Goal: Navigation & Orientation: Find specific page/section

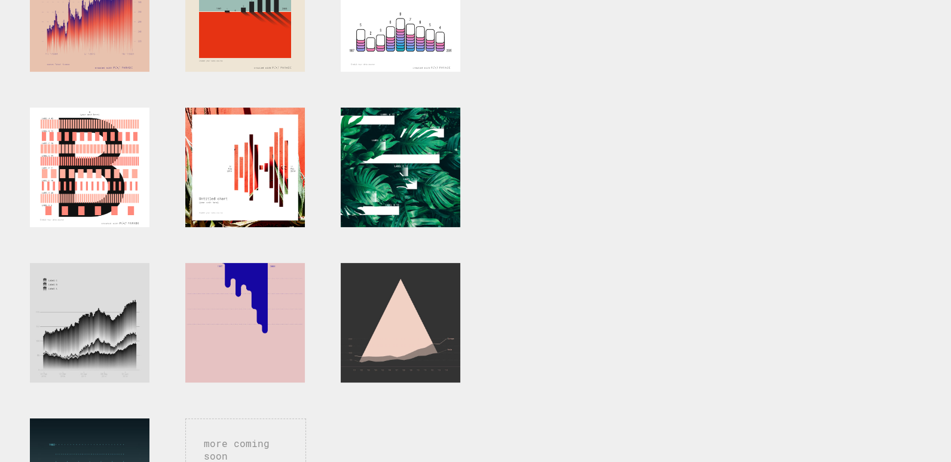
scroll to position [597, 0]
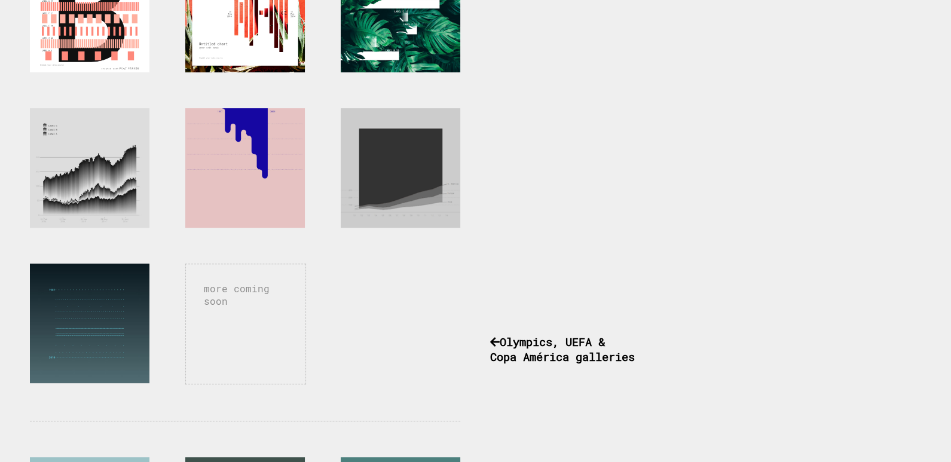
click at [427, 172] on div at bounding box center [401, 168] width 120 height 120
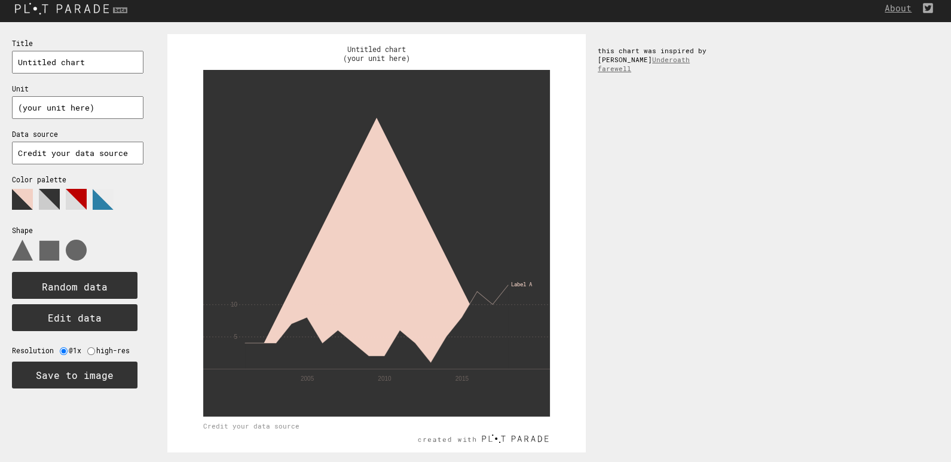
scroll to position [10, 0]
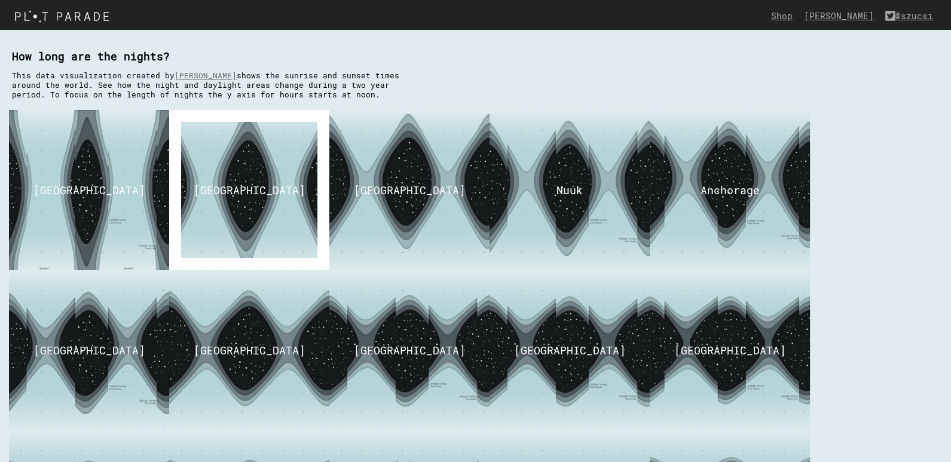
click at [266, 199] on img at bounding box center [249, 191] width 210 height 202
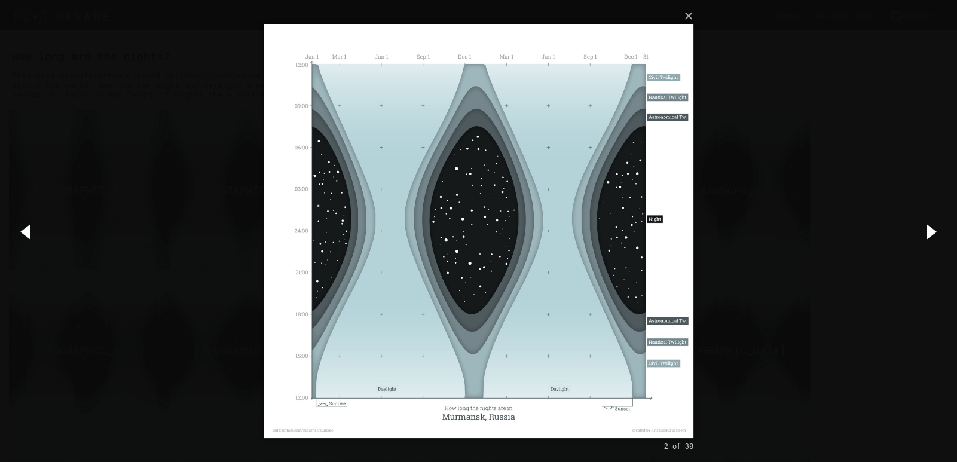
click at [932, 230] on button "button" at bounding box center [930, 231] width 54 height 66
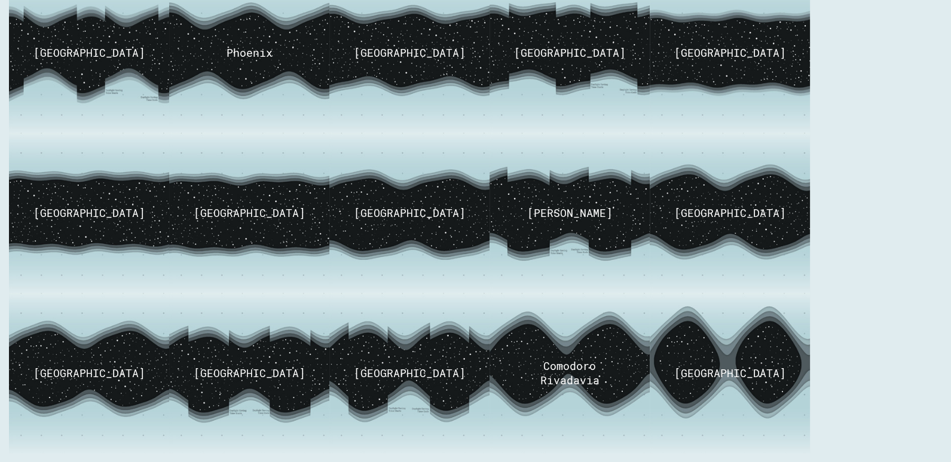
scroll to position [657, 0]
